Goal: Task Accomplishment & Management: Manage account settings

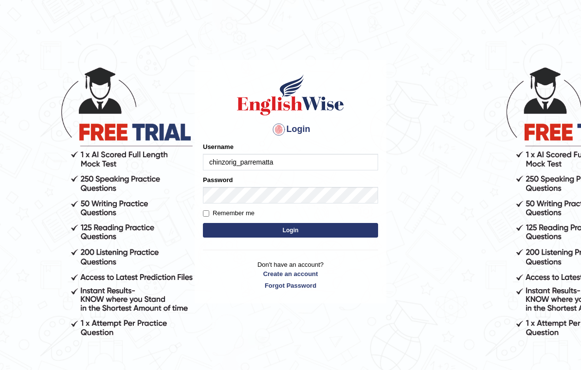
type input "chinzorig_parrematta"
click at [320, 229] on button "Login" at bounding box center [290, 230] width 175 height 15
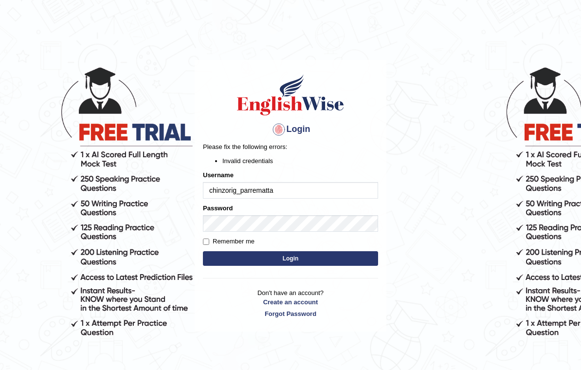
click at [311, 257] on button "Login" at bounding box center [290, 258] width 175 height 15
click at [209, 240] on input "Remember me" at bounding box center [206, 242] width 6 height 6
checkbox input "true"
